Goal: Use online tool/utility

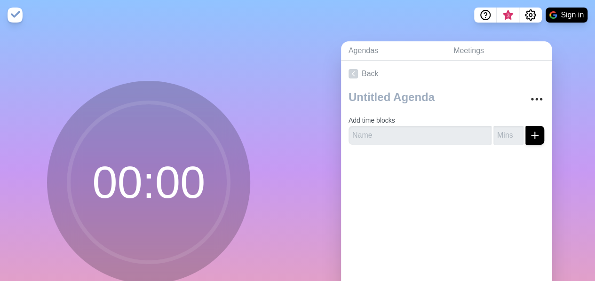
click at [117, 185] on circle at bounding box center [149, 183] width 160 height 160
click at [140, 184] on circle at bounding box center [149, 183] width 160 height 160
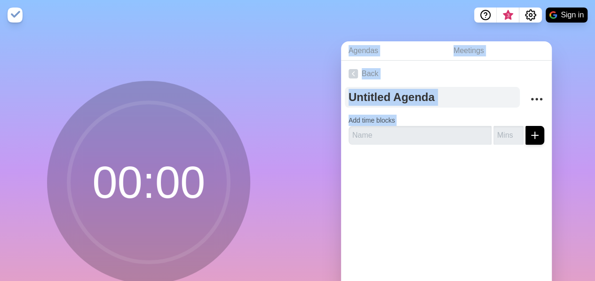
drag, startPoint x: 140, startPoint y: 184, endPoint x: 421, endPoint y: 90, distance: 296.4
click at [421, 90] on div "00 : 00 Agendas Meetings Back Add time blocks" at bounding box center [297, 186] width 595 height 312
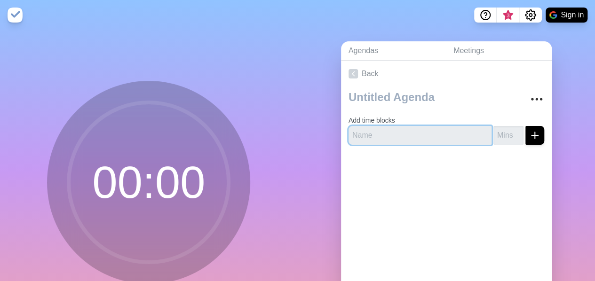
click at [410, 126] on input "text" at bounding box center [420, 135] width 143 height 19
click at [494, 137] on input "number" at bounding box center [509, 135] width 30 height 19
type input "13"
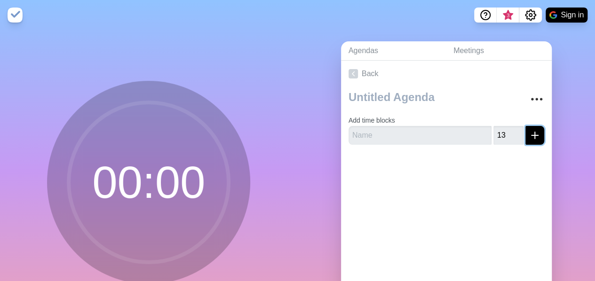
click at [529, 136] on icon "submit" at bounding box center [534, 135] width 11 height 11
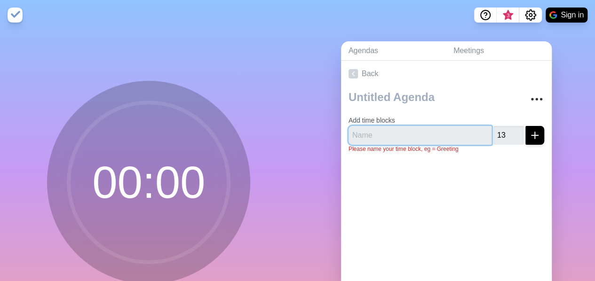
click at [404, 133] on input "text" at bounding box center [420, 135] width 143 height 19
type input "[PERSON_NAME]"
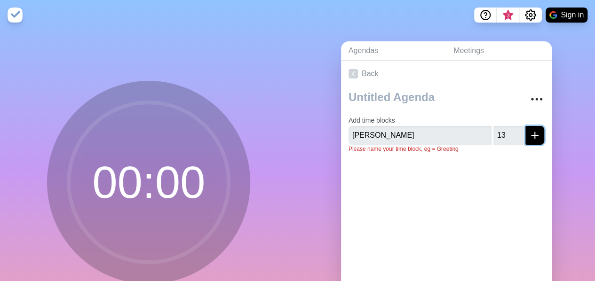
click at [532, 136] on line "submit" at bounding box center [535, 136] width 7 height 0
